Goal: Task Accomplishment & Management: Complete application form

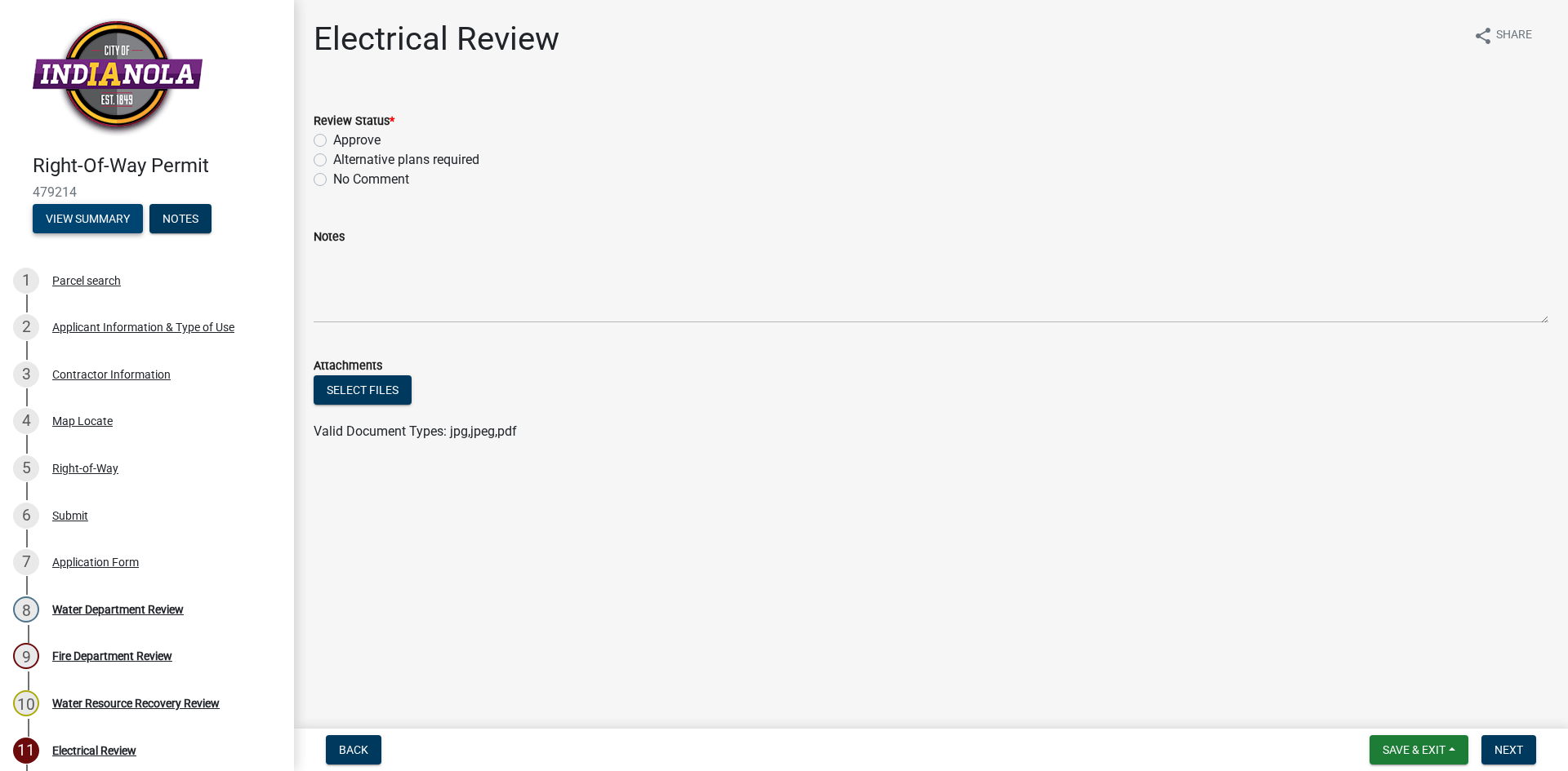
click at [115, 221] on button "View Summary" at bounding box center [87, 218] width 110 height 29
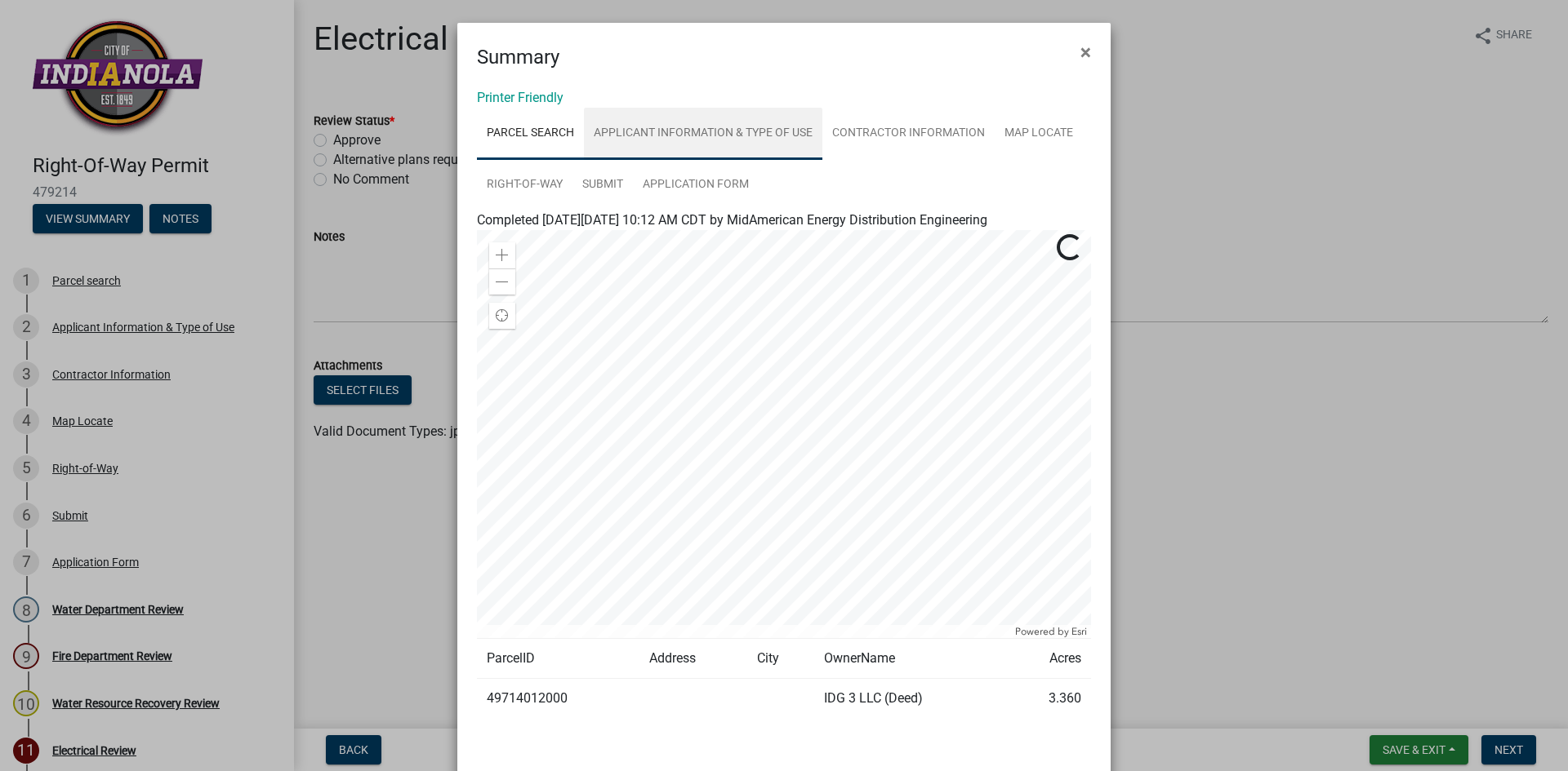
click at [698, 127] on link "Applicant Information & Type of Use" at bounding box center [702, 134] width 238 height 52
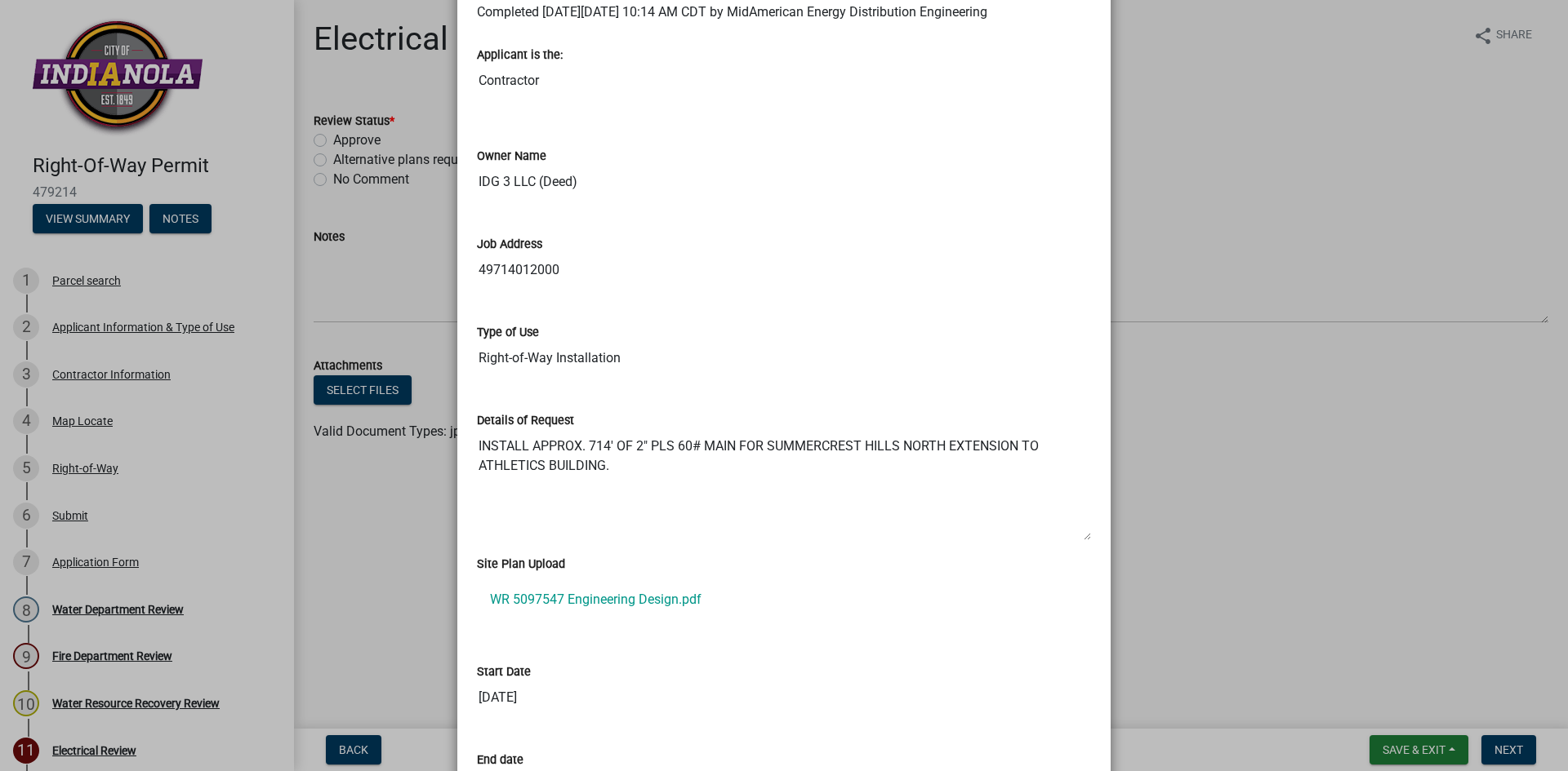
scroll to position [245, 0]
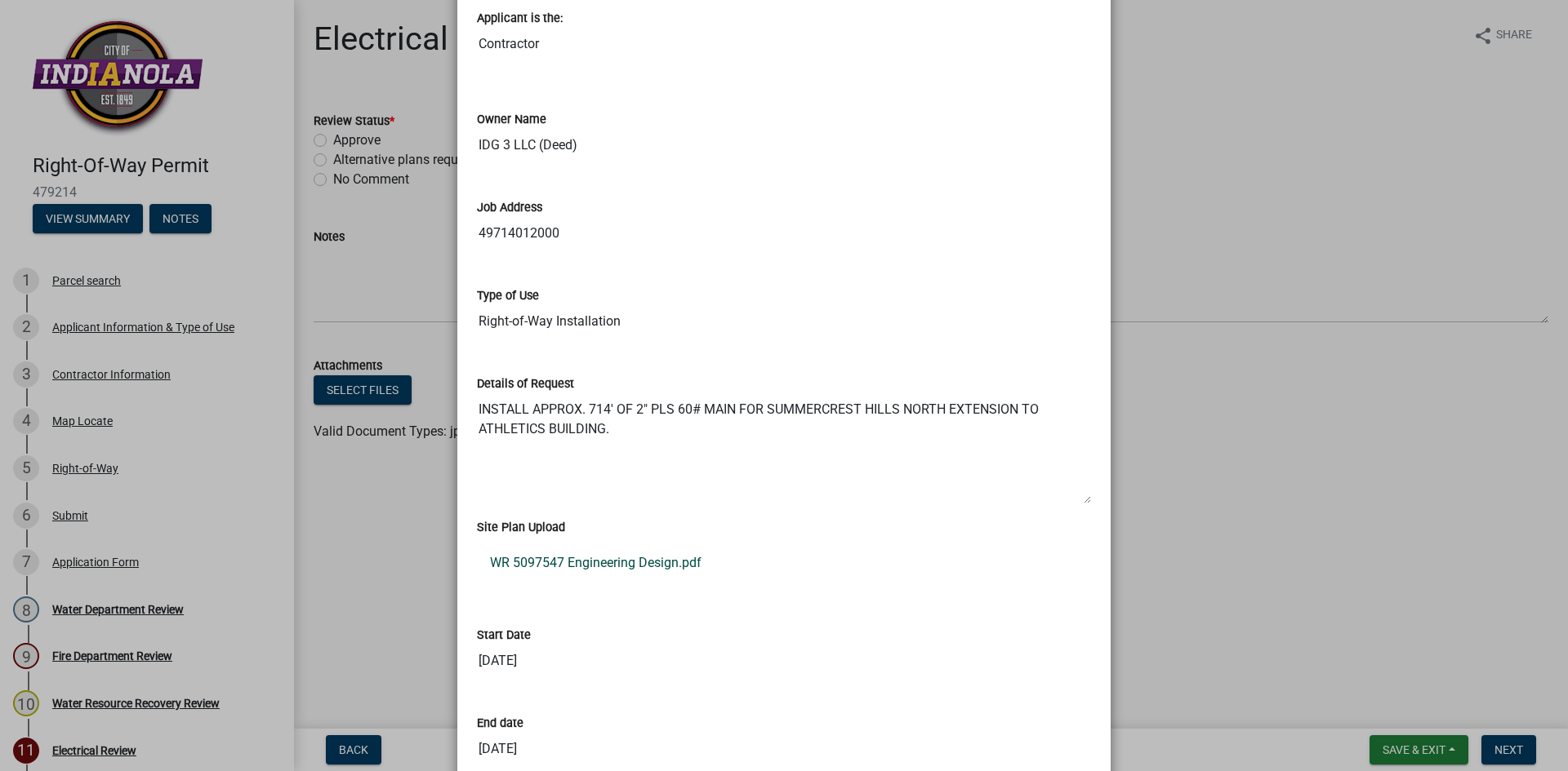
click at [614, 582] on link "WR 5097547 Engineering Design.pdf" at bounding box center [784, 563] width 614 height 39
click at [1161, 150] on ngb-modal-window "Summary × Printer Friendly Parcel search Applicant Information & Type of Use Co…" at bounding box center [784, 385] width 1568 height 771
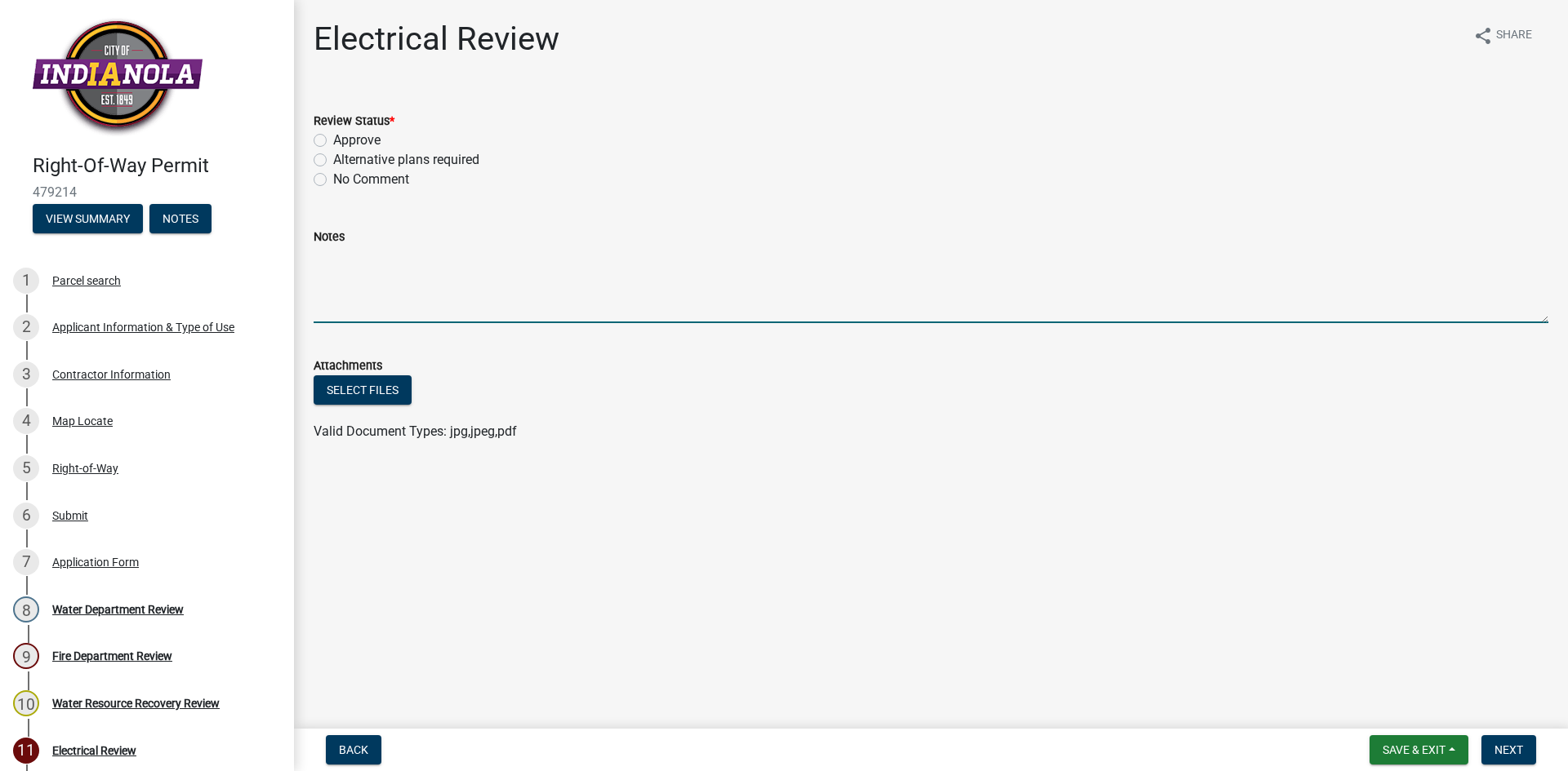
click at [398, 275] on textarea "Notes" at bounding box center [931, 285] width 1234 height 76
type textarea "There are high voltage underground cables in the proposed area. Dig with cautio…"
click at [333, 142] on label "Approve" at bounding box center [356, 140] width 47 height 20
click at [333, 141] on input "Approve" at bounding box center [338, 135] width 11 height 11
radio input "true"
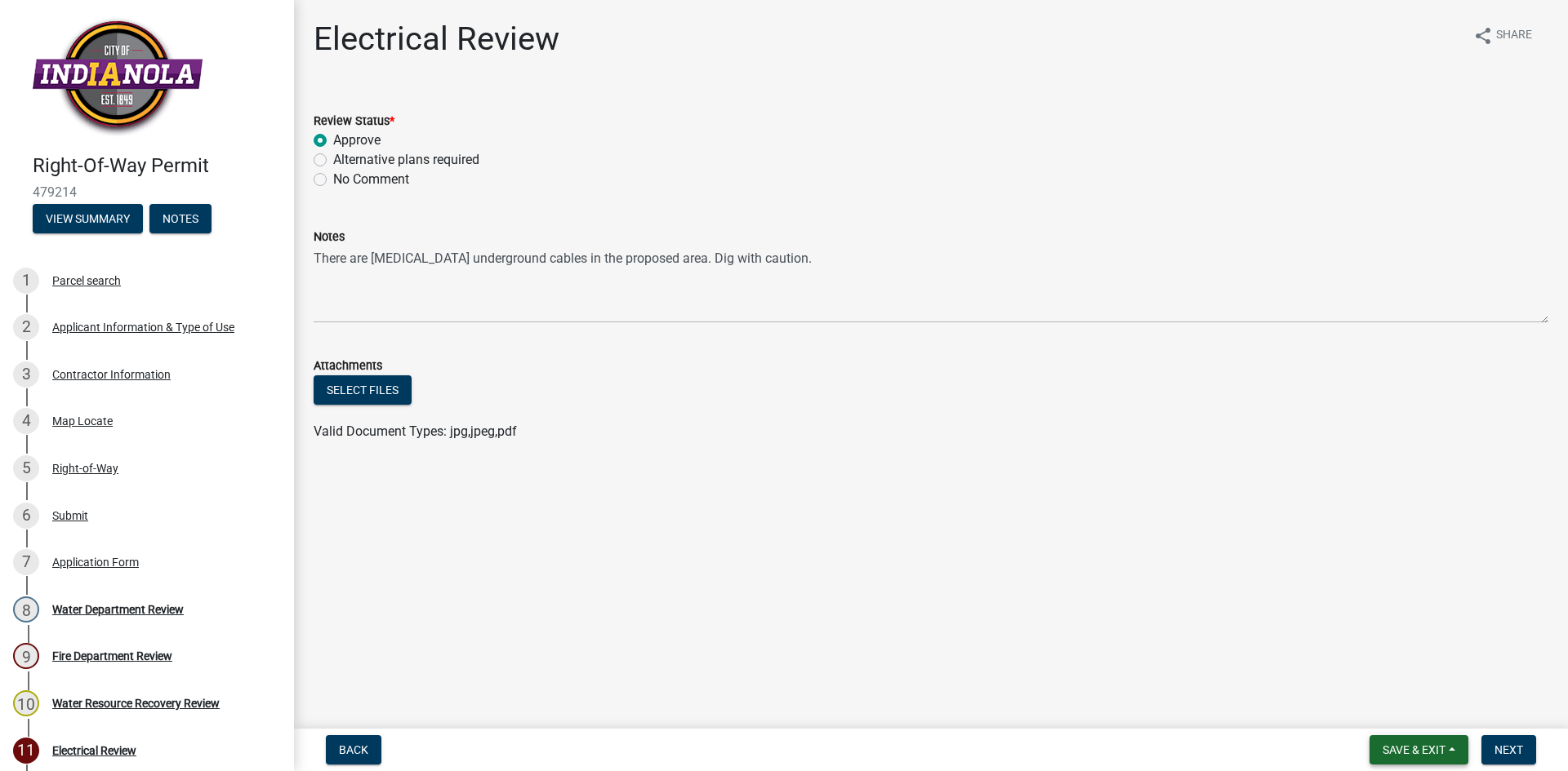
click at [1451, 760] on button "Save & Exit" at bounding box center [1418, 749] width 99 height 29
click at [1416, 678] on button "Save" at bounding box center [1402, 668] width 130 height 39
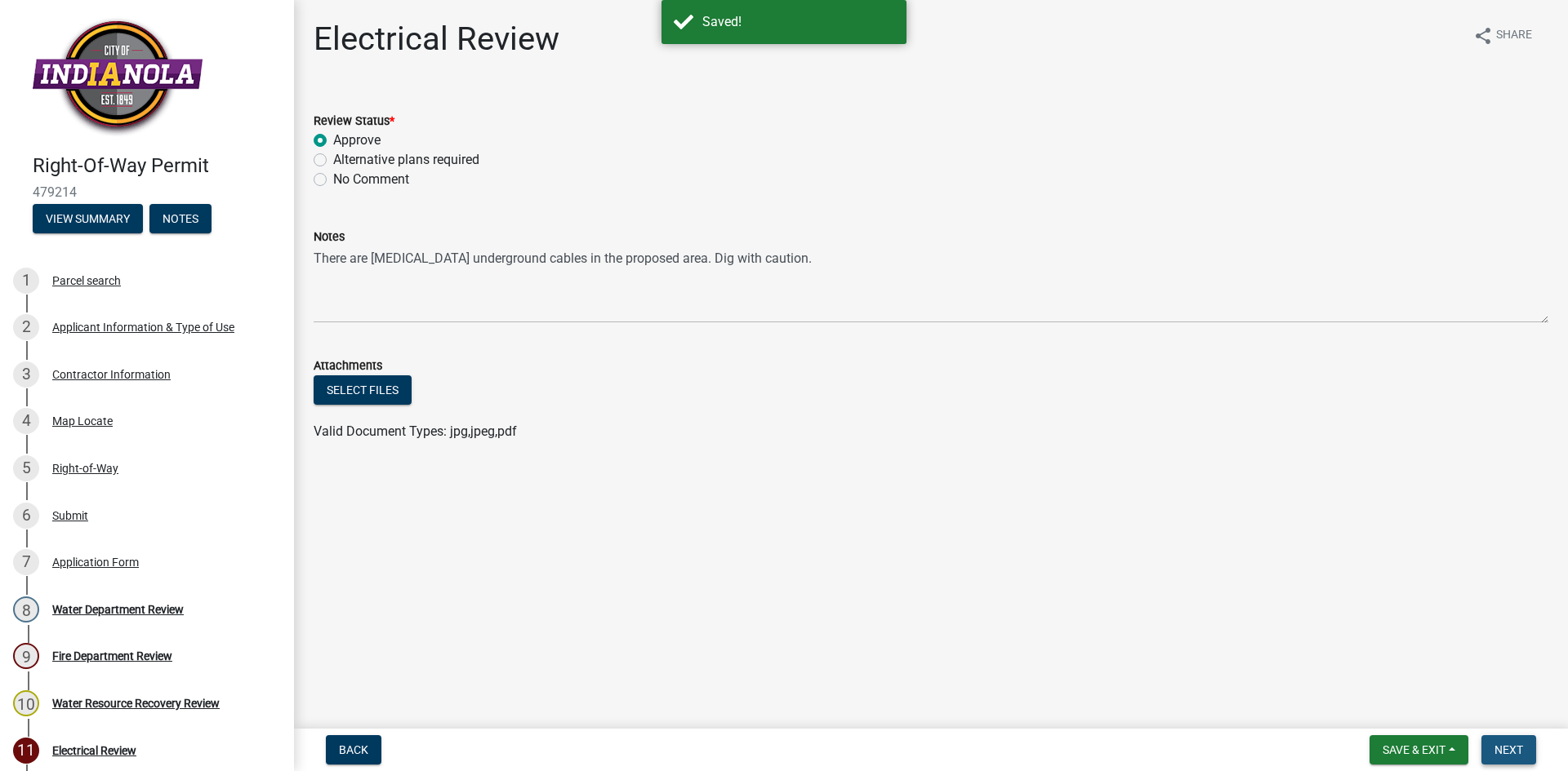
click at [1511, 752] on span "Next" at bounding box center [1508, 750] width 28 height 13
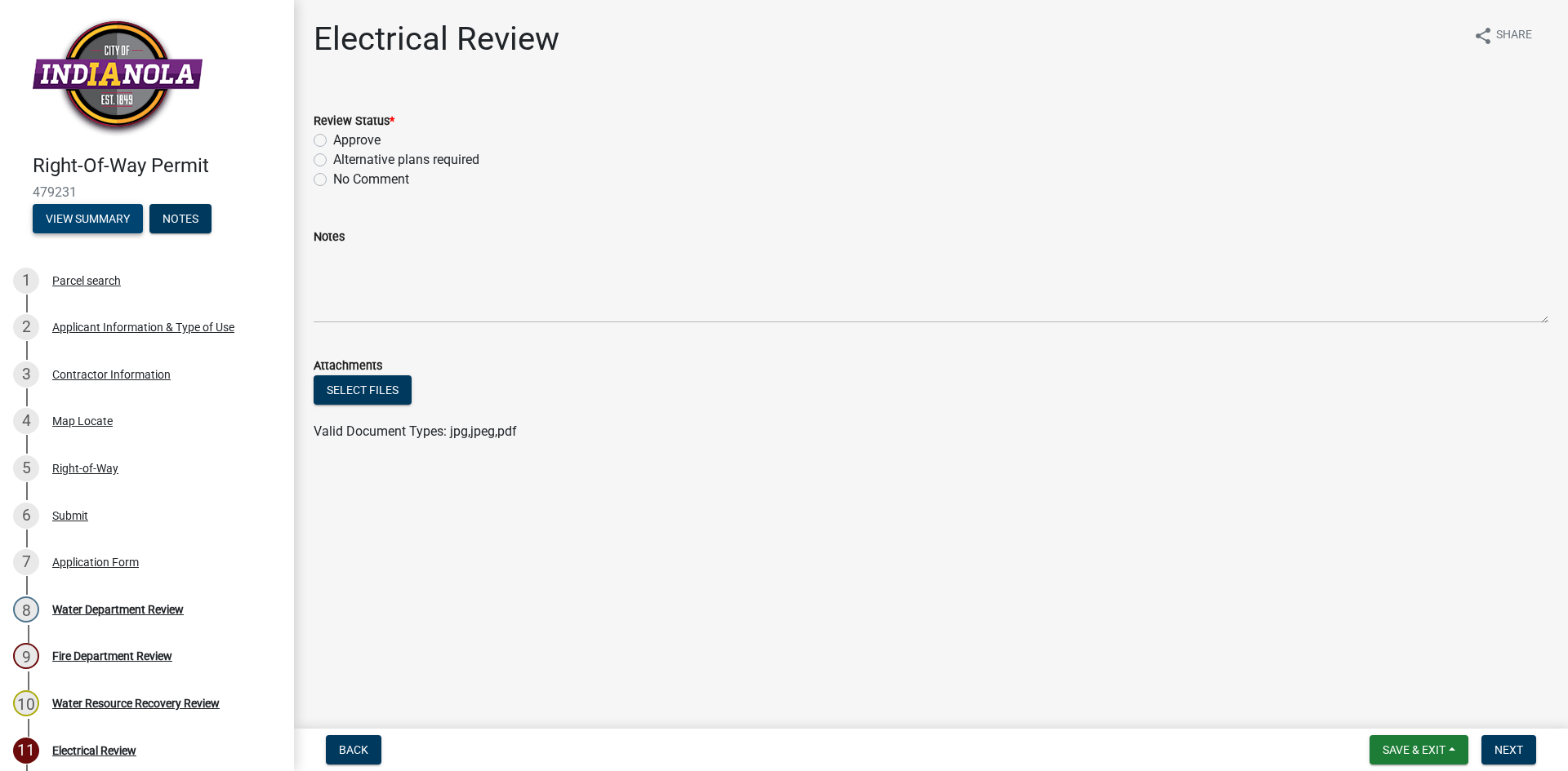
click at [80, 224] on button "View Summary" at bounding box center [87, 218] width 110 height 29
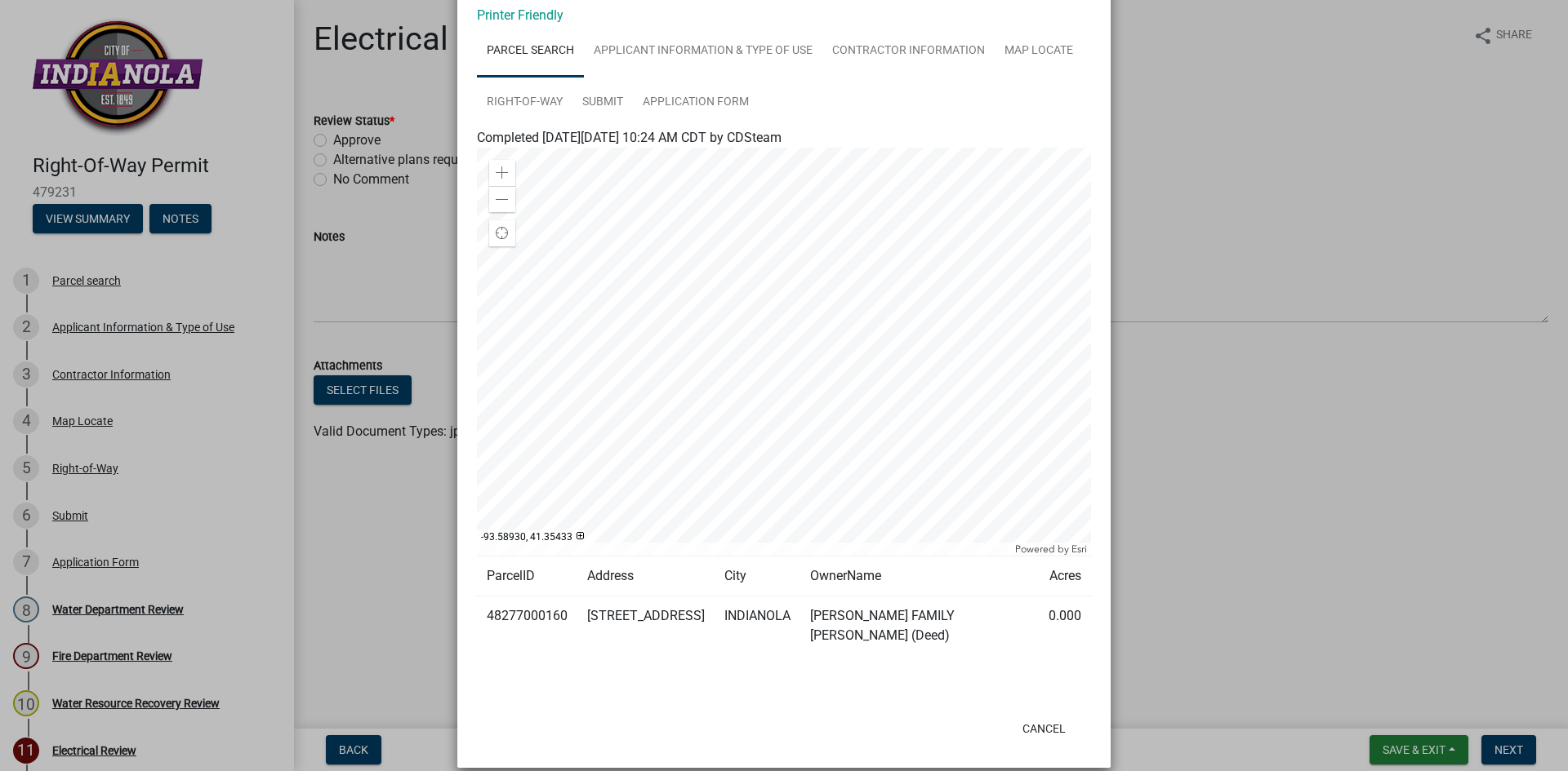
scroll to position [1, 0]
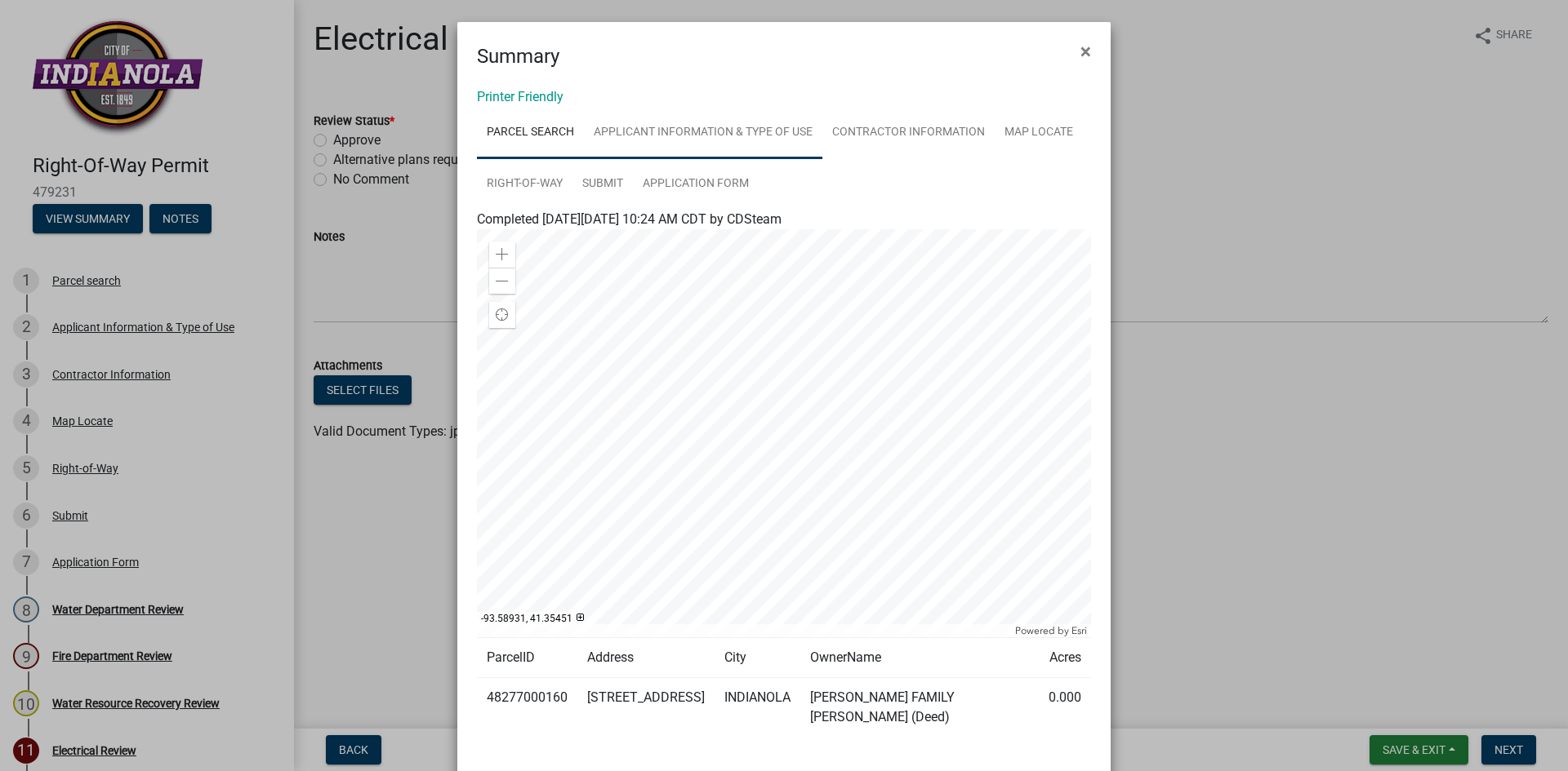
click at [750, 126] on link "Applicant Information & Type of Use" at bounding box center [702, 133] width 238 height 52
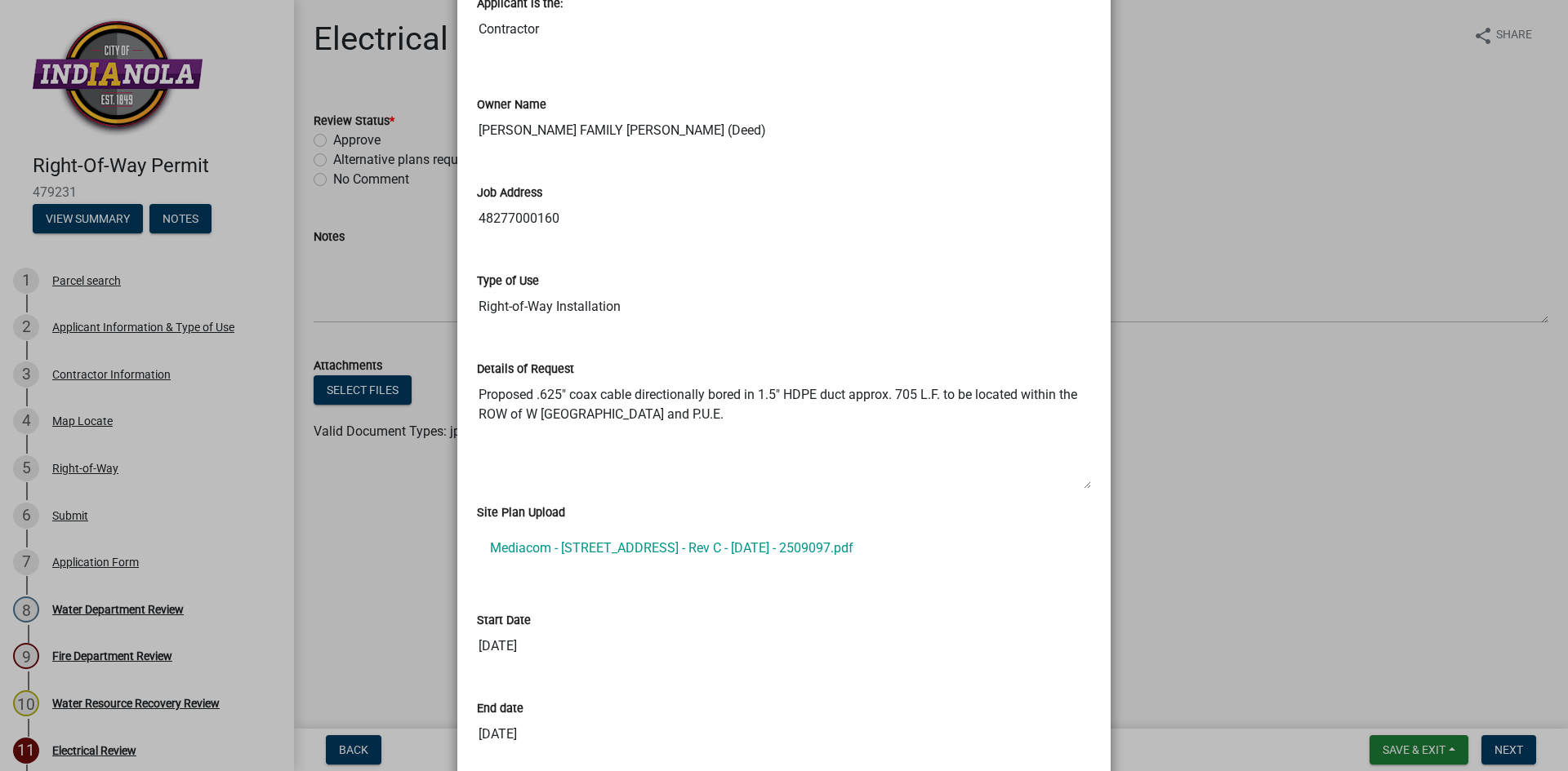
scroll to position [463, 0]
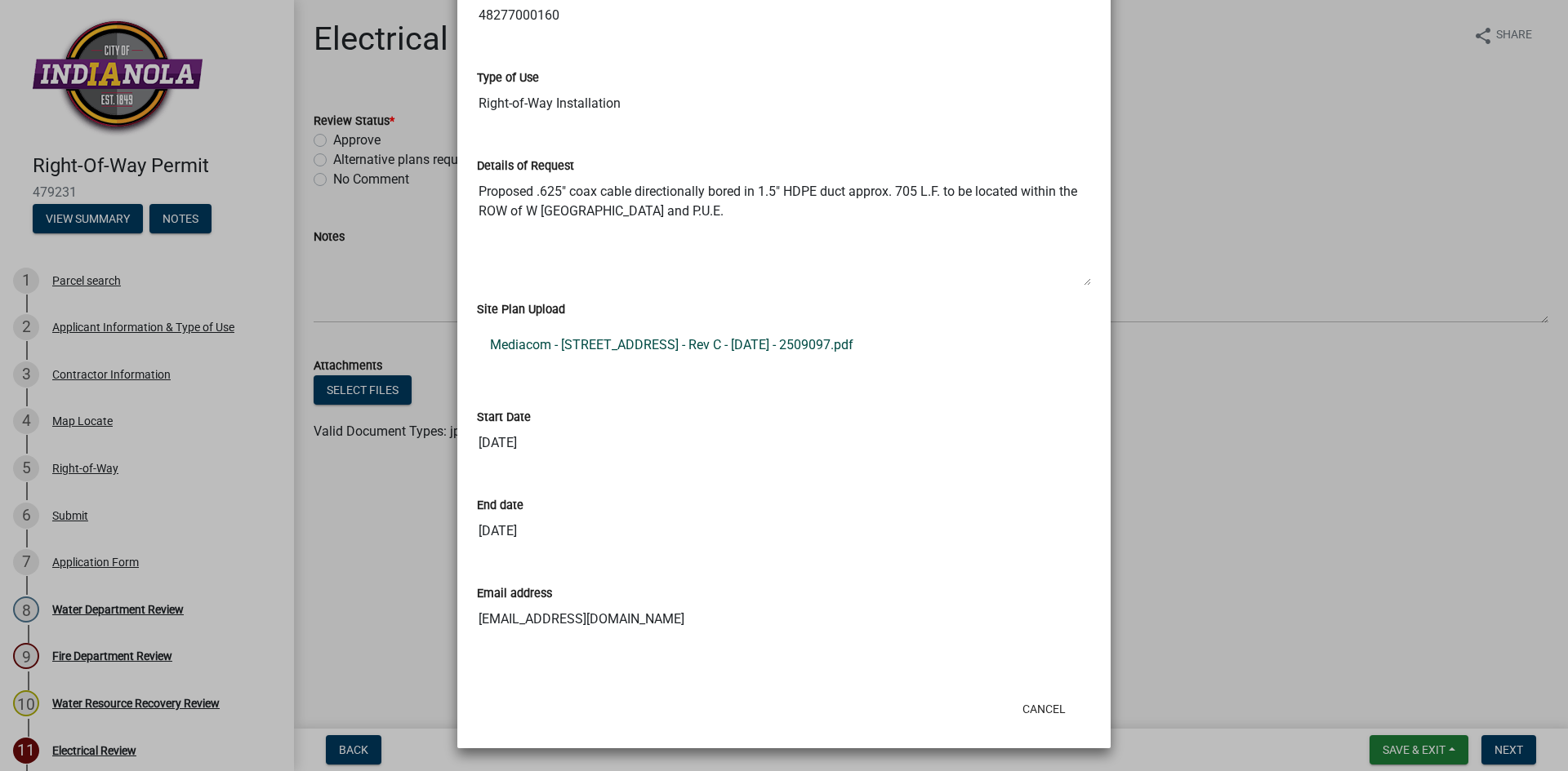
click at [660, 349] on link "Mediacom - [STREET_ADDRESS] - Rev C - [DATE] - 2509097.pdf" at bounding box center [784, 344] width 614 height 39
click at [1230, 93] on ngb-modal-window "Summary × Printer Friendly Parcel search Applicant Information & Type of Use Co…" at bounding box center [784, 385] width 1568 height 771
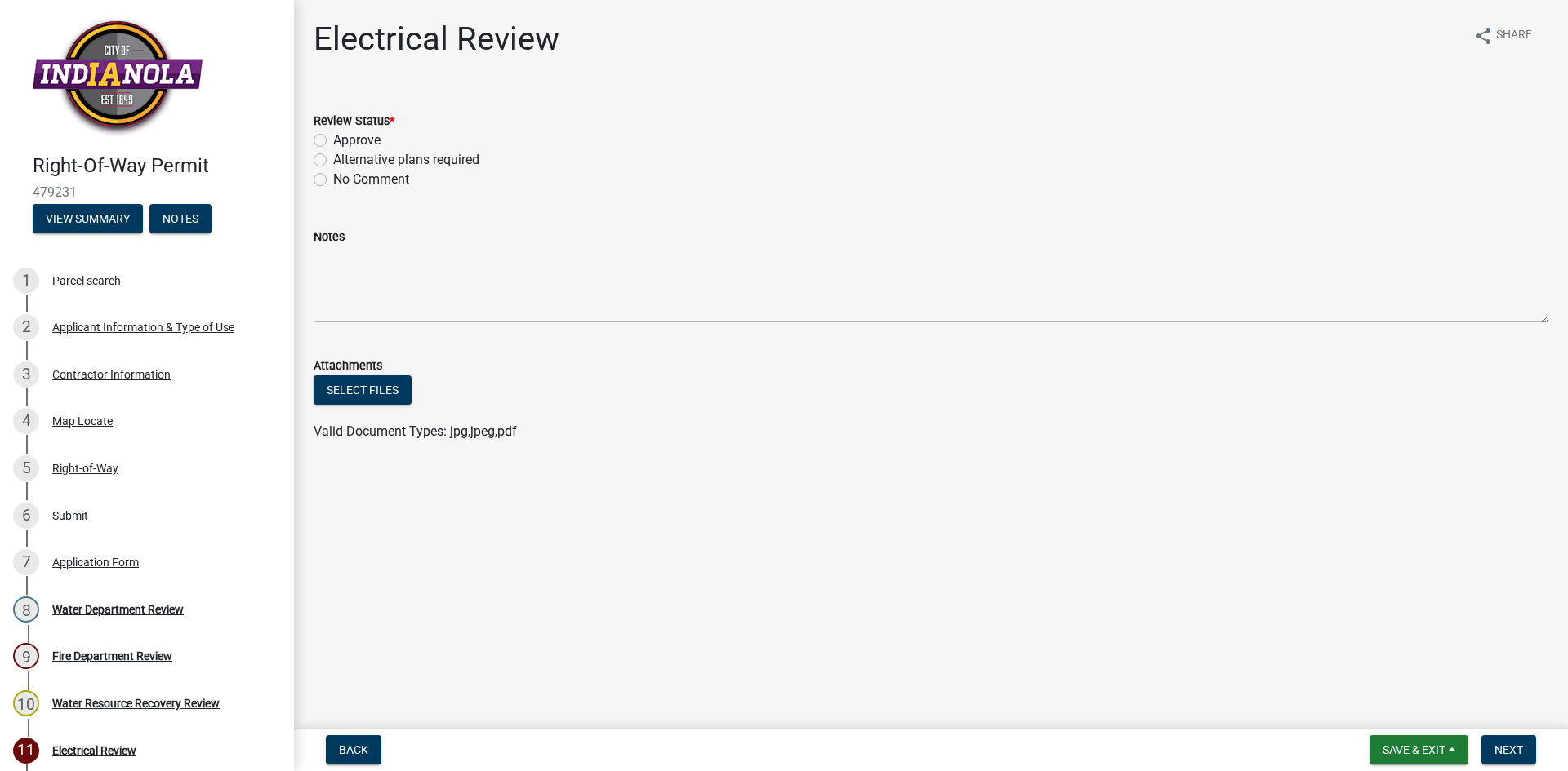
click at [333, 141] on label "Approve" at bounding box center [356, 140] width 47 height 20
click at [333, 141] on input "Approve" at bounding box center [338, 135] width 11 height 11
radio input "true"
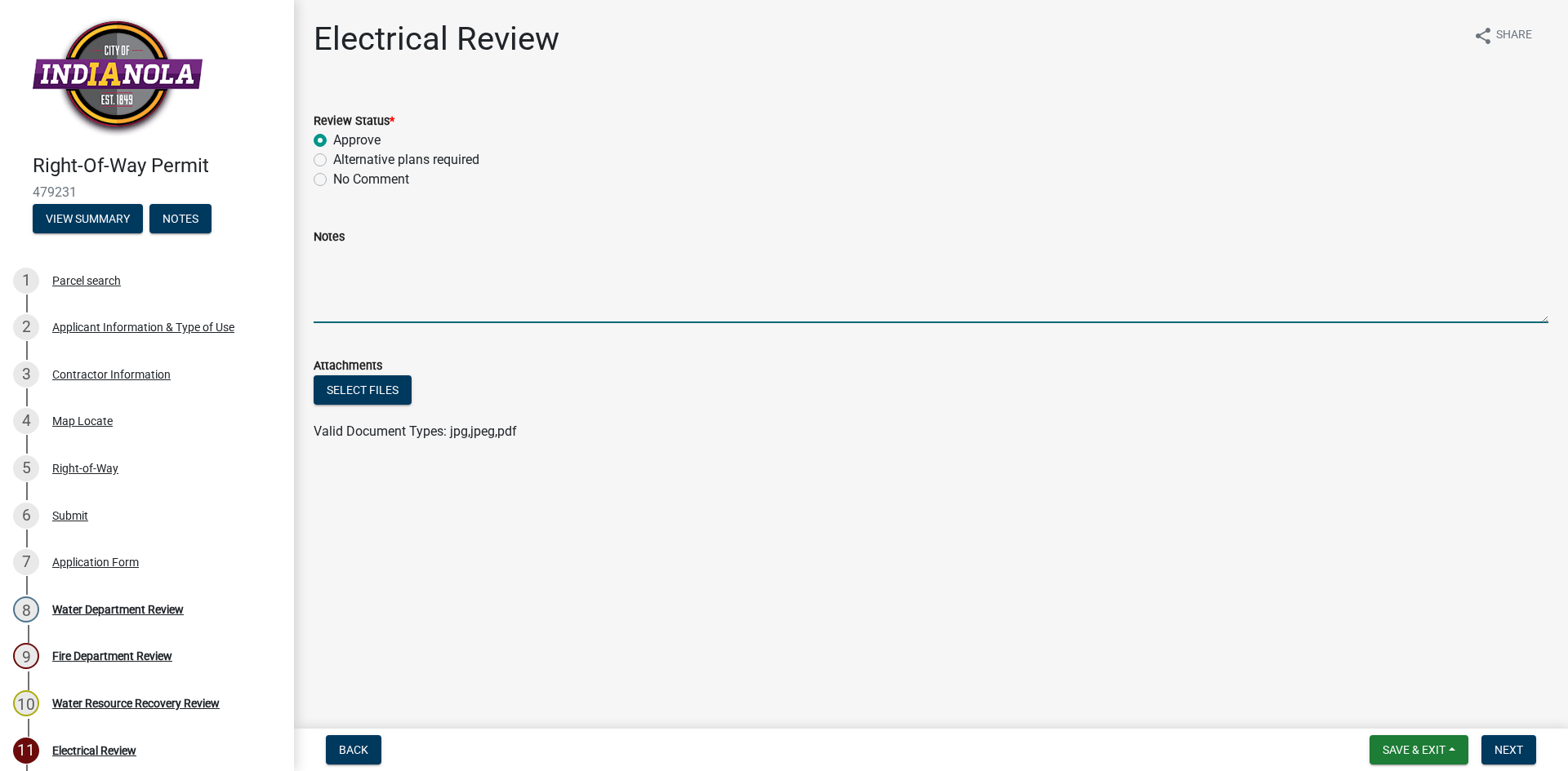
click at [366, 262] on textarea "Notes" at bounding box center [931, 285] width 1234 height 76
type textarea "[MEDICAL_DATA] underground cables in the proposed area. Dig with extreme cautio…"
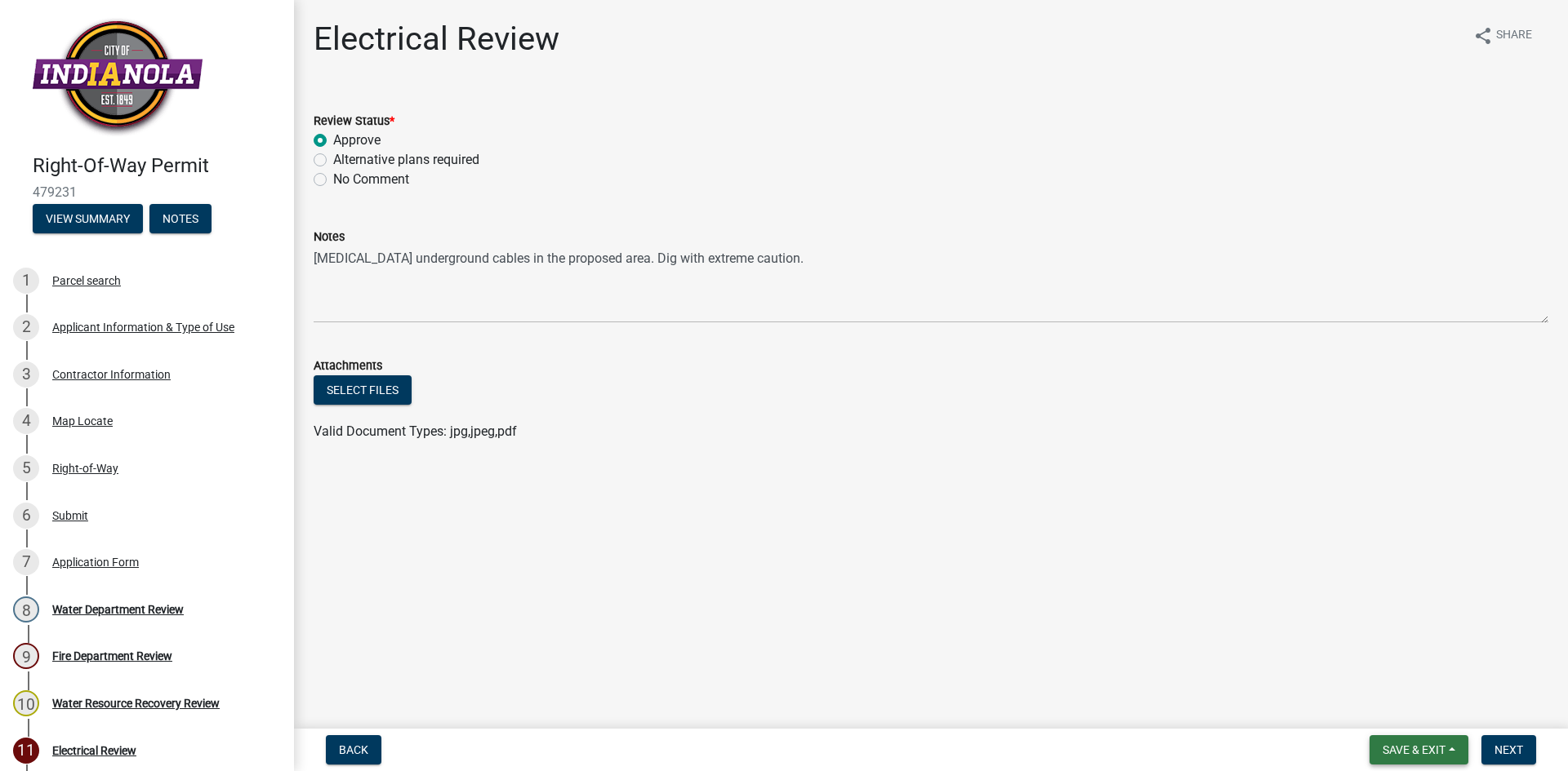
click at [1417, 745] on span "Save & Exit" at bounding box center [1414, 750] width 63 height 13
click at [1400, 674] on button "Save" at bounding box center [1402, 668] width 130 height 39
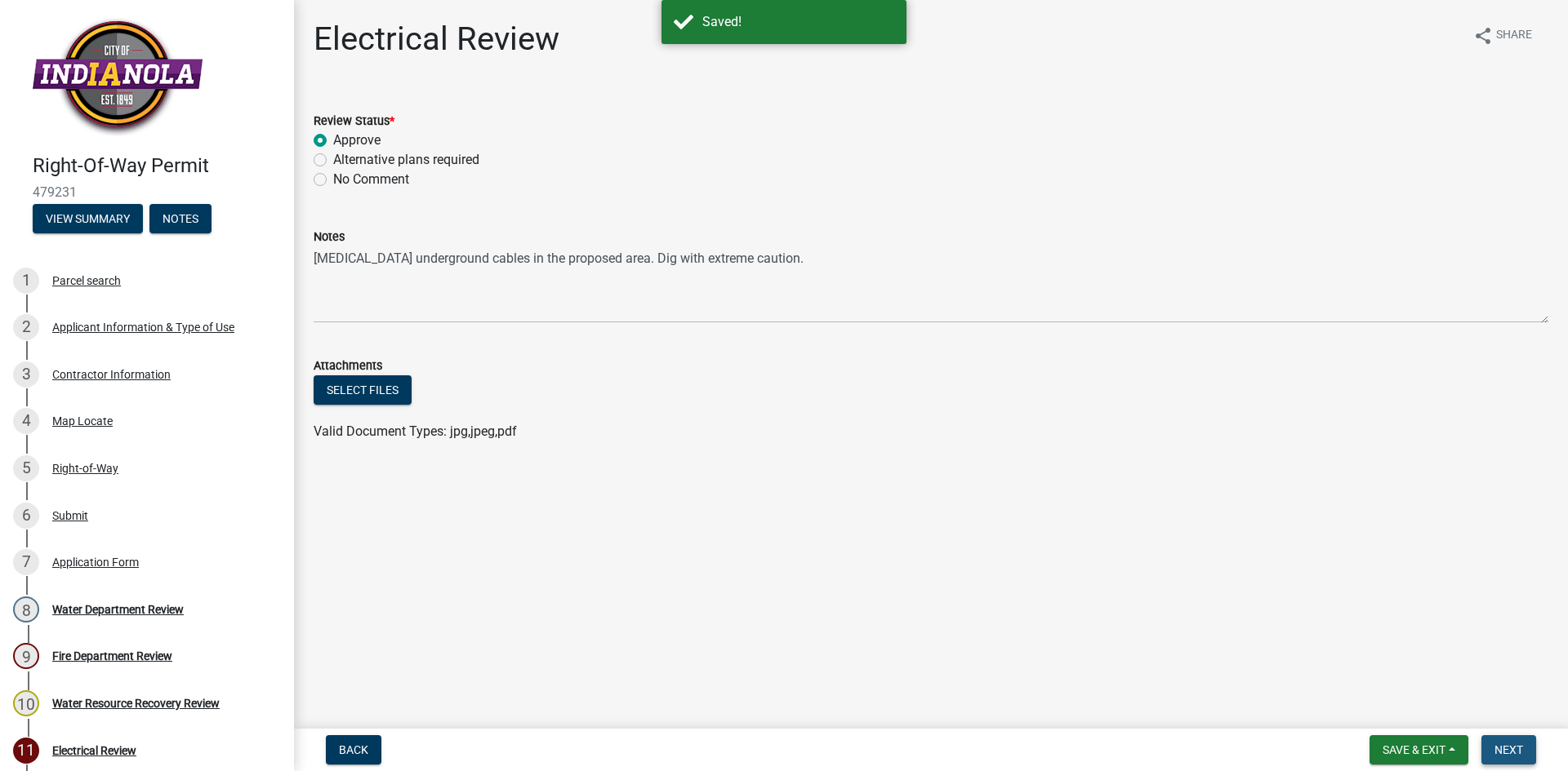
click at [1517, 745] on span "Next" at bounding box center [1508, 750] width 28 height 13
